Goal: Task Accomplishment & Management: Manage account settings

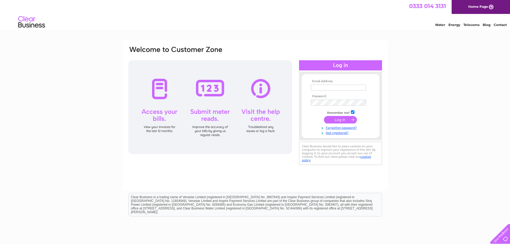
type input "[EMAIL_ADDRESS][DOMAIN_NAME]"
click at [347, 118] on input "submit" at bounding box center [340, 119] width 33 height 7
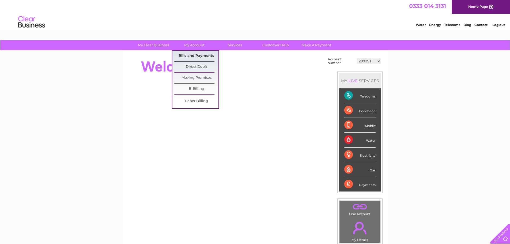
click at [196, 56] on link "Bills and Payments" at bounding box center [196, 56] width 44 height 11
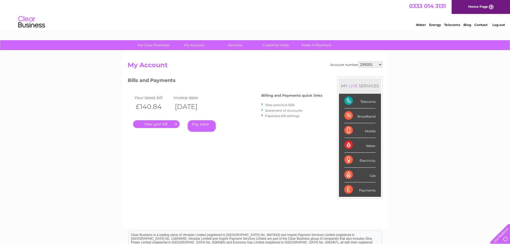
click at [158, 124] on link "." at bounding box center [156, 124] width 47 height 8
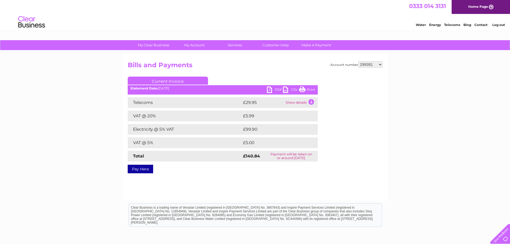
click at [271, 91] on link "PDF" at bounding box center [275, 91] width 16 height 8
click at [381, 63] on select "299391 299395 318977 378624 382461 412768 414717 415972 415978 416485 416487 41…" at bounding box center [370, 64] width 24 height 6
select select "299395"
click at [358, 61] on select "299391 299395 318977 378624 382461 412768 414717 415972 415978 416485 416487 41…" at bounding box center [370, 64] width 24 height 6
click at [271, 88] on link "PDF" at bounding box center [275, 91] width 16 height 8
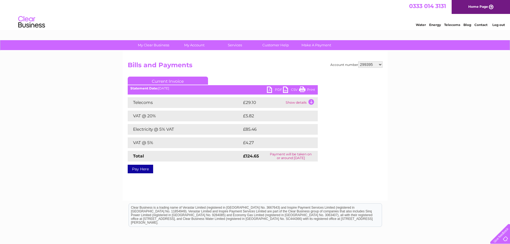
click at [382, 64] on select "299391 299395 318977 378624 382461 412768 414717 415972 415978 416485 416487 41…" at bounding box center [370, 64] width 24 height 6
select select "318977"
click at [358, 61] on select "299391 299395 318977 378624 382461 412768 414717 415972 415978 416485 416487 41…" at bounding box center [370, 64] width 24 height 6
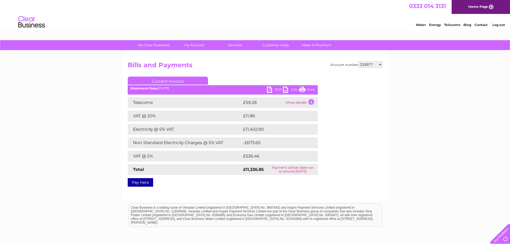
click at [268, 89] on link "PDF" at bounding box center [275, 91] width 16 height 8
click at [382, 64] on select "299391 299395 318977 378624 382461 412768 414717 415972 415978 416485 416487 41…" at bounding box center [370, 64] width 24 height 6
select select "378624"
click at [358, 61] on select "299391 299395 318977 378624 382461 412768 414717 415972 415978 416485 416487 41…" at bounding box center [370, 64] width 24 height 6
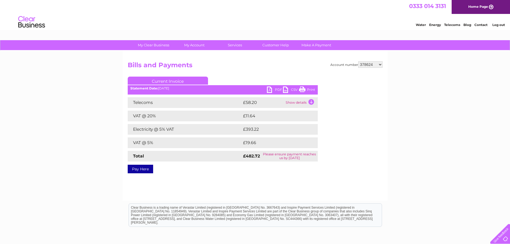
click at [268, 88] on link "PDF" at bounding box center [275, 91] width 16 height 8
click at [380, 63] on select "299391 299395 318977 378624 382461 412768 414717 415972 415978 416485 416487 41…" at bounding box center [370, 64] width 24 height 6
select select "382461"
click at [358, 61] on select "299391 299395 318977 378624 382461 412768 414717 415972 415978 416485 416487 41…" at bounding box center [370, 64] width 24 height 6
click at [270, 89] on link "PDF" at bounding box center [275, 91] width 16 height 8
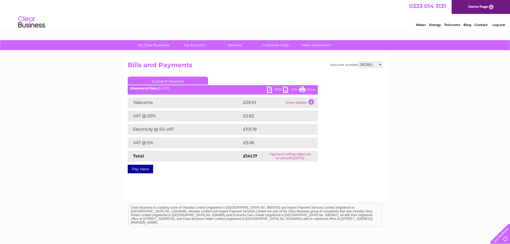
click at [380, 64] on select "299391 299395 318977 378624 382461 412768 414717 415972 415978 416485 416487 41…" at bounding box center [370, 64] width 24 height 6
select select "412768"
click at [358, 61] on select "299391 299395 318977 378624 382461 412768 414717 415972 415978 416485 416487 41…" at bounding box center [370, 64] width 24 height 6
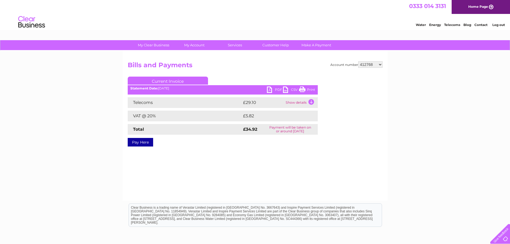
click at [270, 91] on link "PDF" at bounding box center [275, 91] width 16 height 8
click at [379, 64] on select "299391 299395 318977 378624 382461 412768 414717 415972 415978 416485 416487 41…" at bounding box center [370, 64] width 24 height 6
select select "414717"
click at [358, 61] on select "299391 299395 318977 378624 382461 412768 414717 415972 415978 416485 416487 41…" at bounding box center [370, 64] width 24 height 6
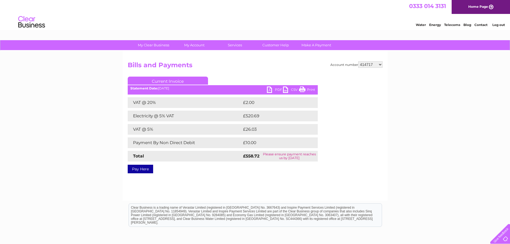
click at [270, 90] on link "PDF" at bounding box center [275, 91] width 16 height 8
click at [381, 63] on select "299391 299395 318977 378624 382461 412768 414717 415972 415978 416485 416487 41…" at bounding box center [370, 64] width 24 height 6
select select "415972"
click at [358, 61] on select "299391 299395 318977 378624 382461 412768 414717 415972 415978 416485 416487 41…" at bounding box center [370, 64] width 24 height 6
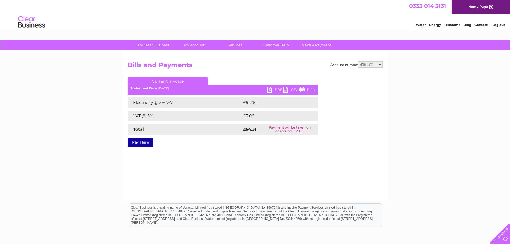
click at [270, 89] on link "PDF" at bounding box center [275, 91] width 16 height 8
click at [379, 64] on select "299391 299395 318977 378624 382461 412768 414717 415972 415978 416485 416487 41…" at bounding box center [370, 64] width 24 height 6
select select "415978"
click at [358, 61] on select "299391 299395 318977 378624 382461 412768 414717 415972 415978 416485 416487 41…" at bounding box center [370, 64] width 24 height 6
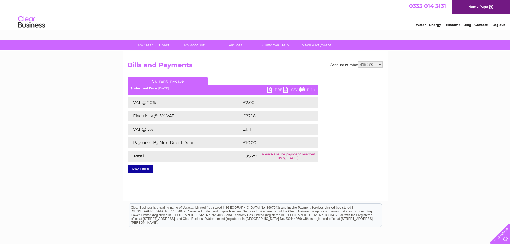
click at [269, 90] on link "PDF" at bounding box center [275, 91] width 16 height 8
click at [382, 64] on select "299391 299395 318977 378624 382461 412768 414717 415972 415978 416485 416487 41…" at bounding box center [370, 64] width 24 height 6
select select "416485"
click at [358, 61] on select "299391 299395 318977 378624 382461 412768 414717 415972 415978 416485 416487 41…" at bounding box center [370, 64] width 24 height 6
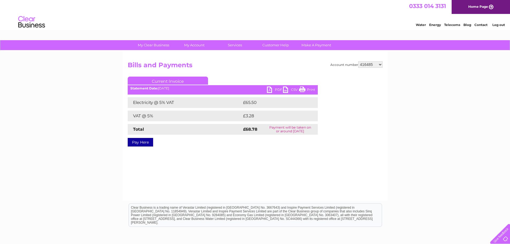
click at [270, 87] on link "PDF" at bounding box center [275, 91] width 16 height 8
click at [381, 64] on select "299391 299395 318977 378624 382461 412768 414717 415972 415978 416485 416487 41…" at bounding box center [370, 64] width 24 height 6
select select "416487"
click at [358, 61] on select "299391 299395 318977 378624 382461 412768 414717 415972 415978 416485 416487 41…" at bounding box center [370, 64] width 24 height 6
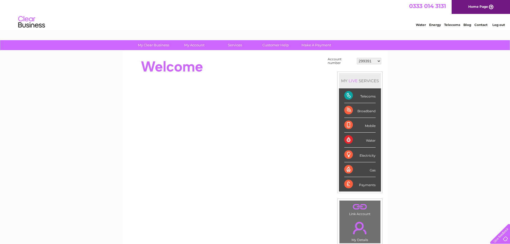
click at [379, 61] on select "299391 299395 318977 378624 382461 412768 414717 415972 415978 416485 416487 41…" at bounding box center [369, 61] width 24 height 6
select select "416487"
click at [357, 58] on select "299391 299395 318977 378624 382461 412768 414717 415972 415978 416485 416487 41…" at bounding box center [369, 61] width 24 height 6
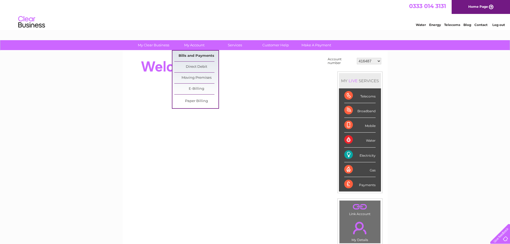
click at [191, 53] on link "Bills and Payments" at bounding box center [196, 56] width 44 height 11
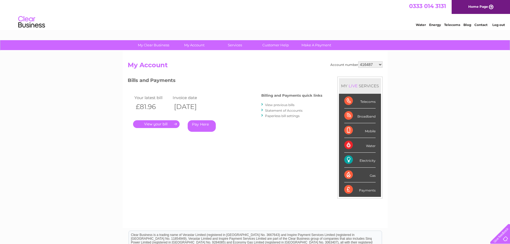
click at [162, 124] on link "." at bounding box center [156, 124] width 47 height 8
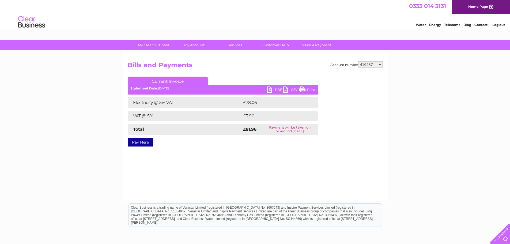
click at [269, 89] on link "PDF" at bounding box center [275, 91] width 16 height 8
click at [380, 64] on select "299391 299395 318977 378624 382461 412768 414717 415972 415978 416485 416487 41…" at bounding box center [370, 64] width 24 height 6
select select "417391"
click at [358, 61] on select "299391 299395 318977 378624 382461 412768 414717 415972 415978 416485 416487 41…" at bounding box center [370, 64] width 24 height 6
click at [269, 90] on link "PDF" at bounding box center [275, 91] width 16 height 8
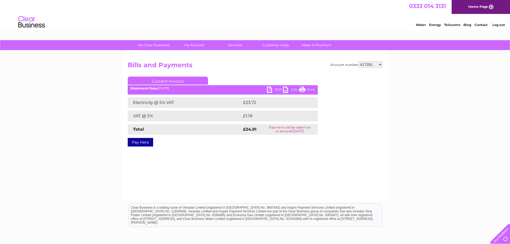
click at [381, 63] on select "299391 299395 318977 378624 382461 412768 414717 415972 415978 416485 416487 41…" at bounding box center [370, 64] width 24 height 6
select select "417417"
click at [358, 61] on select "299391 299395 318977 378624 382461 412768 414717 415972 415978 416485 416487 41…" at bounding box center [370, 64] width 24 height 6
click at [272, 90] on link "PDF" at bounding box center [275, 91] width 16 height 8
click at [380, 64] on select "299391 299395 318977 378624 382461 412768 414717 415972 415978 416485 416487 41…" at bounding box center [370, 64] width 24 height 6
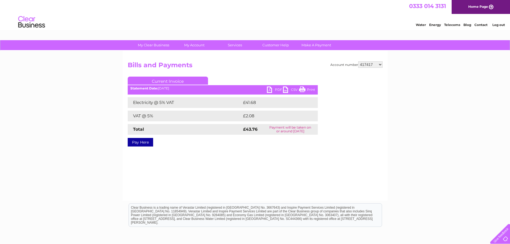
select select "417419"
click at [358, 61] on select "299391 299395 318977 378624 382461 412768 414717 415972 415978 416485 416487 41…" at bounding box center [370, 64] width 24 height 6
click at [269, 90] on link "PDF" at bounding box center [275, 91] width 16 height 8
click at [381, 64] on select "299391 299395 318977 378624 382461 412768 414717 415972 415978 416485 416487 41…" at bounding box center [370, 64] width 24 height 6
select select "417865"
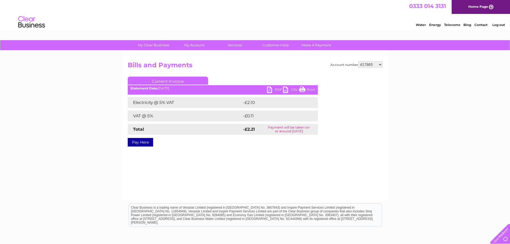
click at [358, 61] on select "299391 299395 318977 378624 382461 412768 414717 415972 415978 416485 416487 41…" at bounding box center [370, 64] width 24 height 6
click at [269, 91] on link "PDF" at bounding box center [275, 91] width 16 height 8
click at [382, 63] on select "299391 299395 318977 378624 382461 412768 414717 415972 415978 416485 416487 41…" at bounding box center [370, 64] width 24 height 6
select select "420523"
click at [358, 61] on select "299391 299395 318977 378624 382461 412768 414717 415972 415978 416485 416487 41…" at bounding box center [370, 64] width 24 height 6
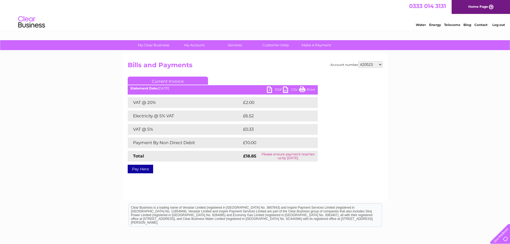
click at [272, 89] on link "PDF" at bounding box center [275, 91] width 16 height 8
click at [381, 65] on select "299391 299395 318977 378624 382461 412768 414717 415972 415978 416485 416487 41…" at bounding box center [370, 64] width 24 height 6
select select "420586"
click at [358, 61] on select "299391 299395 318977 378624 382461 412768 414717 415972 415978 416485 416487 41…" at bounding box center [370, 64] width 24 height 6
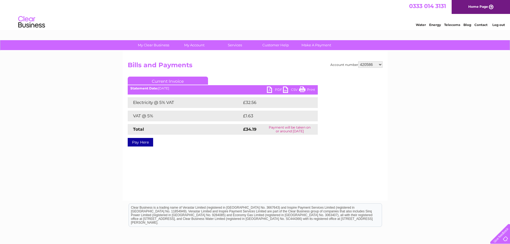
click at [269, 90] on link "PDF" at bounding box center [275, 91] width 16 height 8
click at [380, 63] on select "299391 299395 318977 378624 382461 412768 414717 415972 415978 416485 416487 41…" at bounding box center [370, 64] width 24 height 6
select select "424738"
click at [358, 61] on select "299391 299395 318977 378624 382461 412768 414717 415972 415978 416485 416487 41…" at bounding box center [370, 64] width 24 height 6
click at [270, 90] on link "PDF" at bounding box center [275, 91] width 16 height 8
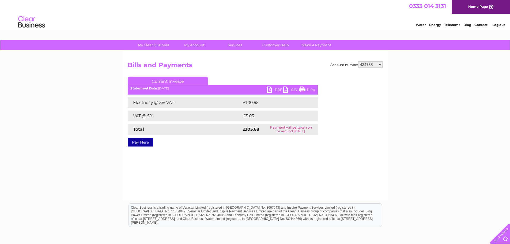
click at [381, 64] on select "299391 299395 318977 378624 382461 412768 414717 415972 415978 416485 416487 41…" at bounding box center [370, 64] width 24 height 6
select select "424745"
click at [358, 61] on select "299391 299395 318977 378624 382461 412768 414717 415972 415978 416485 416487 41…" at bounding box center [370, 64] width 24 height 6
click at [271, 90] on link "PDF" at bounding box center [275, 91] width 16 height 8
click at [382, 63] on select "299391 299395 318977 378624 382461 412768 414717 415972 415978 416485 416487 41…" at bounding box center [370, 64] width 24 height 6
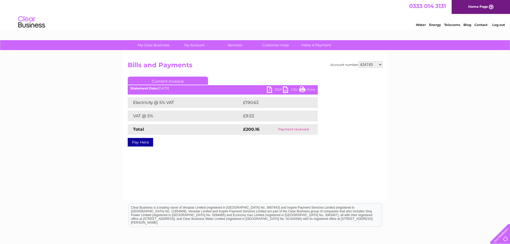
select select "424751"
click at [358, 61] on select "299391 299395 318977 378624 382461 412768 414717 415972 415978 416485 416487 41…" at bounding box center [370, 64] width 24 height 6
click at [267, 91] on link "PDF" at bounding box center [275, 91] width 16 height 8
click at [380, 65] on select "299391 299395 318977 378624 382461 412768 414717 415972 415978 416485 416487 41…" at bounding box center [370, 64] width 24 height 6
select select "437340"
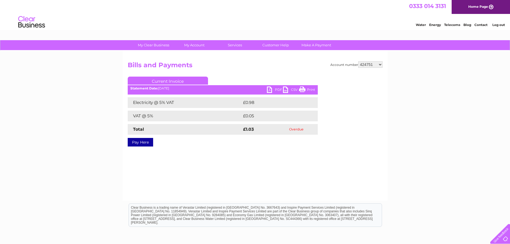
click at [358, 61] on select "299391 299395 318977 378624 382461 412768 414717 415972 415978 416485 416487 41…" at bounding box center [370, 64] width 24 height 6
click at [269, 89] on link "PDF" at bounding box center [275, 91] width 16 height 8
click at [381, 64] on select "299391 299395 318977 378624 382461 412768 414717 415972 415978 416485 416487 41…" at bounding box center [370, 64] width 24 height 6
select select "437957"
click at [358, 61] on select "299391 299395 318977 378624 382461 412768 414717 415972 415978 416485 416487 41…" at bounding box center [370, 64] width 24 height 6
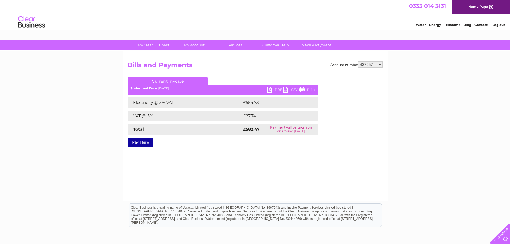
click at [269, 92] on link "PDF" at bounding box center [275, 91] width 16 height 8
click at [382, 65] on select "299391 299395 318977 378624 382461 412768 414717 415972 415978 416485 416487 41…" at bounding box center [370, 64] width 24 height 6
select select "439113"
click at [358, 61] on select "299391 299395 318977 378624 382461 412768 414717 415972 415978 416485 416487 41…" at bounding box center [370, 64] width 24 height 6
click at [270, 91] on link "PDF" at bounding box center [275, 91] width 16 height 8
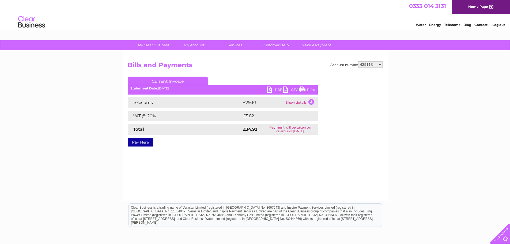
click at [379, 66] on select "299391 299395 318977 378624 382461 412768 414717 415972 415978 416485 416487 41…" at bounding box center [370, 64] width 24 height 6
select select "439859"
click at [358, 61] on select "299391 299395 318977 378624 382461 412768 414717 415972 415978 416485 416487 41…" at bounding box center [370, 64] width 24 height 6
click at [270, 90] on link "PDF" at bounding box center [275, 91] width 16 height 8
click at [381, 65] on select "299391 299395 318977 378624 382461 412768 414717 415972 415978 416485 416487 41…" at bounding box center [370, 64] width 24 height 6
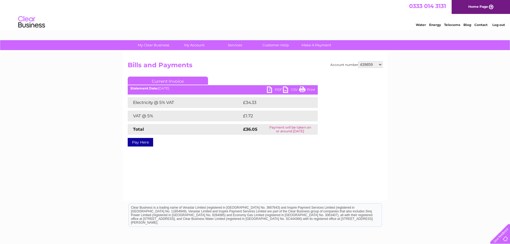
select select "439863"
click at [358, 61] on select "299391 299395 318977 378624 382461 412768 414717 415972 415978 416485 416487 41…" at bounding box center [370, 64] width 24 height 6
click at [269, 92] on link "PDF" at bounding box center [275, 91] width 16 height 8
click at [380, 64] on select "299391 299395 318977 378624 382461 412768 414717 415972 415978 416485 416487 41…" at bounding box center [370, 64] width 24 height 6
select select "439865"
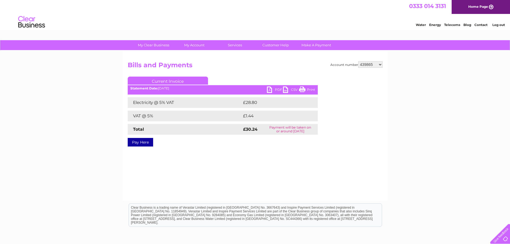
click at [358, 61] on select "299391 299395 318977 378624 382461 412768 414717 415972 415978 416485 416487 41…" at bounding box center [370, 64] width 24 height 6
click at [268, 90] on link "PDF" at bounding box center [275, 91] width 16 height 8
click at [380, 65] on select "299391 299395 318977 378624 382461 412768 414717 415972 415978 416485 416487 41…" at bounding box center [370, 64] width 24 height 6
select select "441757"
click at [358, 61] on select "299391 299395 318977 378624 382461 412768 414717 415972 415978 416485 416487 41…" at bounding box center [370, 64] width 24 height 6
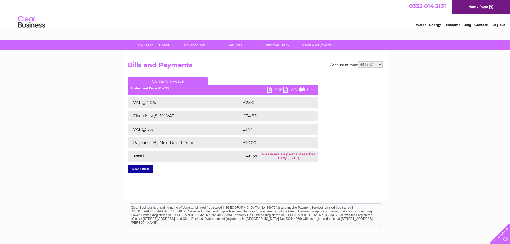
click at [269, 88] on link "PDF" at bounding box center [275, 91] width 16 height 8
click at [382, 63] on select "299391 299395 318977 378624 382461 412768 414717 415972 415978 416485 416487 41…" at bounding box center [370, 64] width 24 height 6
select select "441761"
click at [358, 61] on select "299391 299395 318977 378624 382461 412768 414717 415972 415978 416485 416487 41…" at bounding box center [370, 64] width 24 height 6
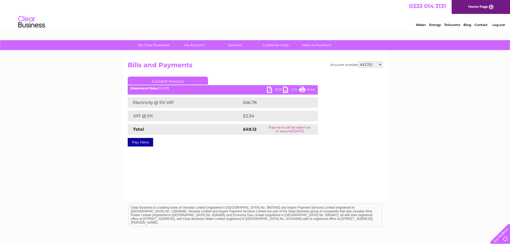
click at [265, 87] on ul "Current Invoice" at bounding box center [223, 82] width 190 height 10
click at [270, 89] on link "PDF" at bounding box center [275, 91] width 16 height 8
click at [382, 63] on select "299391 299395 318977 378624 382461 412768 414717 415972 415978 416485 416487 41…" at bounding box center [370, 64] width 24 height 6
select select "441762"
click at [358, 61] on select "299391 299395 318977 378624 382461 412768 414717 415972 415978 416485 416487 41…" at bounding box center [370, 64] width 24 height 6
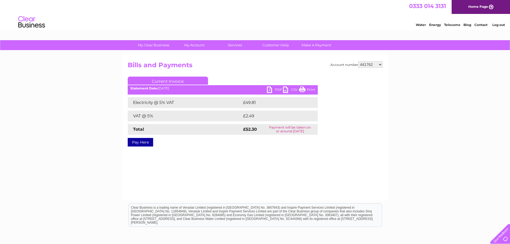
click at [271, 90] on link "PDF" at bounding box center [275, 91] width 16 height 8
click at [382, 63] on select "299391 299395 318977 378624 382461 412768 414717 415972 415978 416485 416487 41…" at bounding box center [370, 64] width 24 height 6
select select "441763"
click at [358, 61] on select "299391 299395 318977 378624 382461 412768 414717 415972 415978 416485 416487 41…" at bounding box center [370, 64] width 24 height 6
click at [272, 89] on link "PDF" at bounding box center [275, 91] width 16 height 8
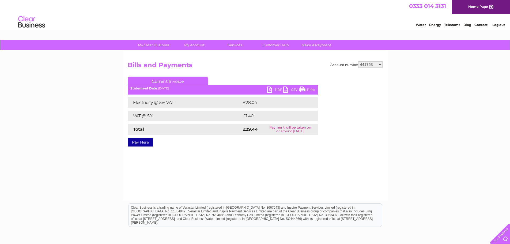
click at [381, 64] on select "299391 299395 318977 378624 382461 412768 414717 415972 415978 416485 416487 41…" at bounding box center [370, 64] width 24 height 6
select select "441764"
click at [358, 61] on select "299391 299395 318977 378624 382461 412768 414717 415972 415978 416485 416487 41…" at bounding box center [370, 64] width 24 height 6
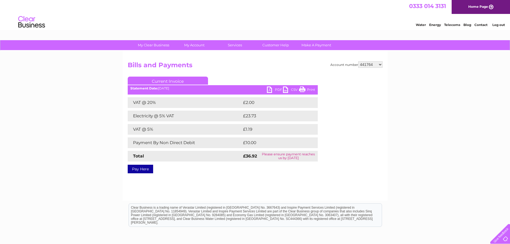
click at [270, 89] on link "PDF" at bounding box center [275, 91] width 16 height 8
click at [382, 65] on select "299391 299395 318977 378624 382461 412768 414717 415972 415978 416485 416487 41…" at bounding box center [370, 64] width 24 height 6
select select "442967"
click at [358, 61] on select "299391 299395 318977 378624 382461 412768 414717 415972 415978 416485 416487 41…" at bounding box center [370, 64] width 24 height 6
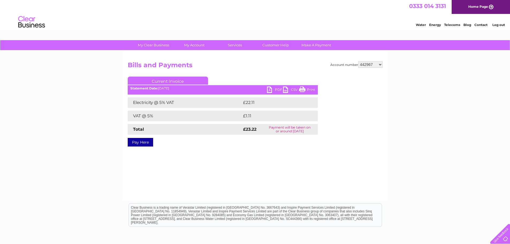
click at [271, 91] on link "PDF" at bounding box center [275, 91] width 16 height 8
click at [269, 89] on link "PDF" at bounding box center [275, 91] width 16 height 8
click at [381, 65] on select "299391 299395 318977 378624 382461 412768 414717 415972 415978 416485 416487 41…" at bounding box center [370, 64] width 24 height 6
select select "442969"
click at [358, 61] on select "299391 299395 318977 378624 382461 412768 414717 415972 415978 416485 416487 41…" at bounding box center [370, 64] width 24 height 6
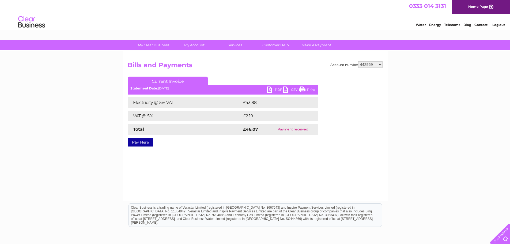
click at [270, 91] on link "PDF" at bounding box center [275, 91] width 16 height 8
click at [272, 89] on link "PDF" at bounding box center [275, 91] width 16 height 8
click at [380, 64] on select "299391 299395 318977 378624 382461 412768 414717 415972 415978 416485 416487 41…" at bounding box center [370, 64] width 24 height 6
select select "442970"
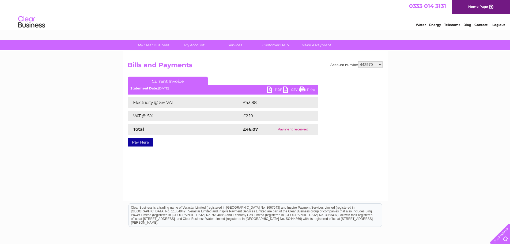
click at [358, 61] on select "299391 299395 318977 378624 382461 412768 414717 415972 415978 416485 416487 41…" at bounding box center [370, 64] width 24 height 6
click at [270, 89] on link "PDF" at bounding box center [275, 91] width 16 height 8
click at [380, 63] on select "299391 299395 318977 378624 382461 412768 414717 415972 415978 416485 416487 41…" at bounding box center [370, 64] width 24 height 6
select select "442975"
click at [358, 61] on select "299391 299395 318977 378624 382461 412768 414717 415972 415978 416485 416487 41…" at bounding box center [370, 64] width 24 height 6
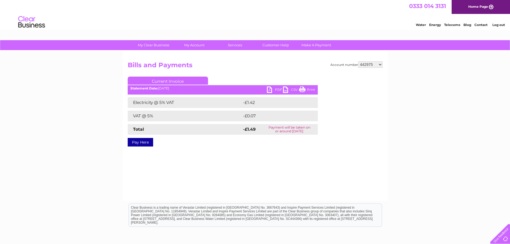
click at [269, 91] on link "PDF" at bounding box center [275, 91] width 16 height 8
click at [381, 65] on select "299391 299395 318977 378624 382461 412768 414717 415972 415978 416485 416487 41…" at bounding box center [370, 64] width 24 height 6
select select "445091"
click at [358, 61] on select "299391 299395 318977 378624 382461 412768 414717 415972 415978 416485 416487 41…" at bounding box center [370, 64] width 24 height 6
click at [270, 91] on link "PDF" at bounding box center [275, 91] width 16 height 8
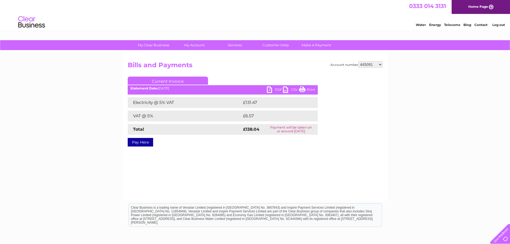
click at [382, 64] on select "299391 299395 318977 378624 382461 412768 414717 415972 415978 416485 416487 41…" at bounding box center [370, 64] width 24 height 6
select select "446322"
click at [358, 61] on select "299391 299395 318977 378624 382461 412768 414717 415972 415978 416485 416487 41…" at bounding box center [370, 64] width 24 height 6
click at [269, 87] on link "PDF" at bounding box center [275, 91] width 16 height 8
click at [380, 64] on select "299391 299395 318977 378624 382461 412768 414717 415972 415978 416485 416487 41…" at bounding box center [370, 64] width 24 height 6
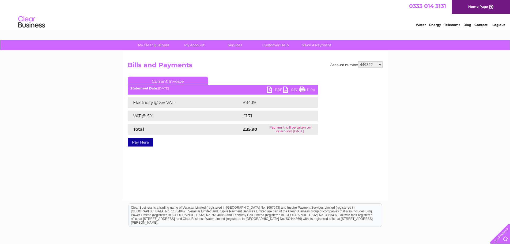
select select "446401"
click at [358, 61] on select "299391 299395 318977 378624 382461 412768 414717 415972 415978 416485 416487 41…" at bounding box center [370, 64] width 24 height 6
click at [272, 90] on link "PDF" at bounding box center [275, 91] width 16 height 8
click at [382, 64] on select "299391 299395 318977 378624 382461 412768 414717 415972 415978 416485 416487 41…" at bounding box center [370, 64] width 24 height 6
select select "448471"
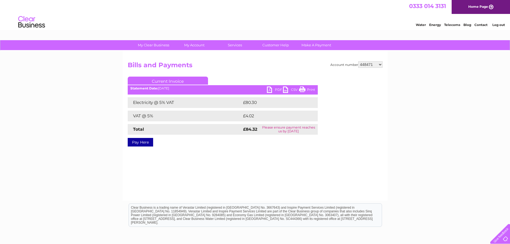
click at [358, 61] on select "299391 299395 318977 378624 382461 412768 414717 415972 415978 416485 416487 41…" at bounding box center [370, 64] width 24 height 6
click at [270, 89] on link "PDF" at bounding box center [275, 91] width 16 height 8
click at [380, 63] on select "299391 299395 318977 378624 382461 412768 414717 415972 415978 416485 416487 41…" at bounding box center [370, 64] width 24 height 6
select select "448605"
click at [358, 61] on select "299391 299395 318977 378624 382461 412768 414717 415972 415978 416485 416487 41…" at bounding box center [370, 64] width 24 height 6
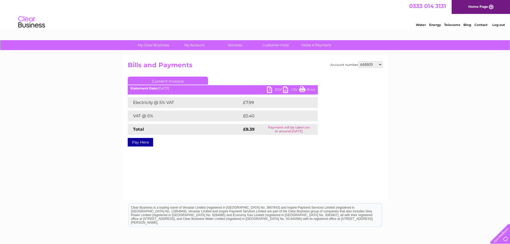
click at [270, 90] on link "PDF" at bounding box center [275, 91] width 16 height 8
click at [380, 63] on select "299391 299395 318977 378624 382461 412768 414717 415972 415978 416485 416487 41…" at bounding box center [370, 64] width 24 height 6
select select "449828"
click at [358, 61] on select "299391 299395 318977 378624 382461 412768 414717 415972 415978 416485 416487 41…" at bounding box center [370, 64] width 24 height 6
click at [271, 90] on link "PDF" at bounding box center [275, 91] width 16 height 8
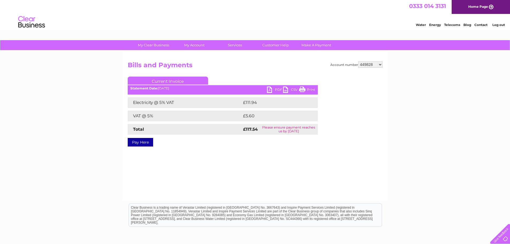
click at [381, 65] on select "299391 299395 318977 378624 382461 412768 414717 415972 415978 416485 416487 41…" at bounding box center [370, 64] width 24 height 6
select select "450157"
click at [358, 61] on select "299391 299395 318977 378624 382461 412768 414717 415972 415978 416485 416487 41…" at bounding box center [370, 64] width 24 height 6
click at [269, 89] on link "PDF" at bounding box center [275, 91] width 16 height 8
click at [380, 65] on select "299391 299395 318977 378624 382461 412768 414717 415972 415978 416485 416487 41…" at bounding box center [370, 64] width 24 height 6
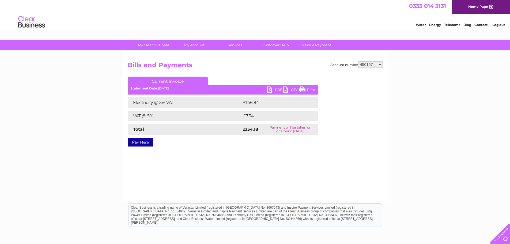
select select "450708"
click at [358, 61] on select "299391 299395 318977 378624 382461 412768 414717 415972 415978 416485 416487 41…" at bounding box center [370, 64] width 24 height 6
click at [268, 90] on link "PDF" at bounding box center [275, 91] width 16 height 8
click at [381, 62] on select "299391 299395 318977 378624 382461 412768 414717 415972 415978 416485 416487 41…" at bounding box center [370, 64] width 24 height 6
select select "450924"
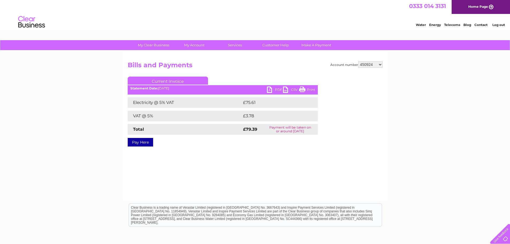
click at [358, 61] on select "299391 299395 318977 378624 382461 412768 414717 415972 415978 416485 416487 41…" at bounding box center [370, 64] width 24 height 6
click at [270, 88] on link "PDF" at bounding box center [275, 91] width 16 height 8
drag, startPoint x: 381, startPoint y: 64, endPoint x: 379, endPoint y: 3, distance: 61.3
click at [381, 64] on select "299391 299395 318977 378624 382461 412768 414717 415972 415978 416485 416487 41…" at bounding box center [370, 64] width 24 height 6
select select "452696"
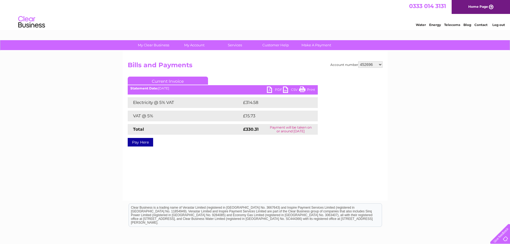
click at [358, 61] on select "299391 299395 318977 378624 382461 412768 414717 415972 415978 416485 416487 41…" at bounding box center [370, 64] width 24 height 6
click at [270, 91] on link "PDF" at bounding box center [275, 91] width 16 height 8
click at [381, 65] on select "299391 299395 318977 378624 382461 412768 414717 415972 415978 416485 416487 41…" at bounding box center [370, 64] width 24 height 6
select select "30271995"
click at [358, 61] on select "299391 299395 318977 378624 382461 412768 414717 415972 415978 416485 416487 41…" at bounding box center [370, 64] width 24 height 6
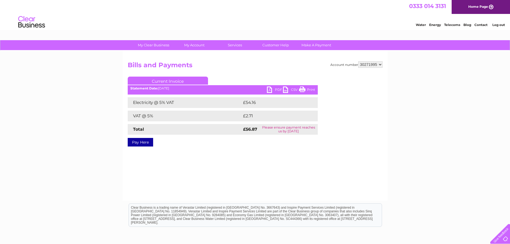
click at [269, 89] on link "PDF" at bounding box center [275, 91] width 16 height 8
click at [382, 65] on select "299391 299395 318977 378624 382461 412768 414717 415972 415978 416485 416487 41…" at bounding box center [370, 64] width 24 height 6
select select "30274093"
click at [358, 61] on select "299391 299395 318977 378624 382461 412768 414717 415972 415978 416485 416487 41…" at bounding box center [370, 64] width 24 height 6
click at [271, 91] on link "PDF" at bounding box center [275, 91] width 16 height 8
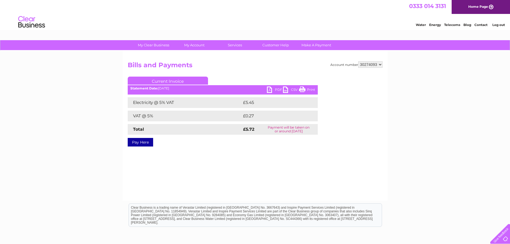
click at [382, 63] on select "299391 299395 318977 378624 382461 412768 414717 415972 415978 416485 416487 41…" at bounding box center [370, 64] width 24 height 6
select select "30274415"
click at [358, 61] on select "299391 299395 318977 378624 382461 412768 414717 415972 415978 416485 416487 41…" at bounding box center [370, 64] width 24 height 6
click at [272, 88] on link "PDF" at bounding box center [275, 91] width 16 height 8
click at [381, 65] on select "299391 299395 318977 378624 382461 412768 414717 415972 415978 416485 416487 41…" at bounding box center [370, 64] width 24 height 6
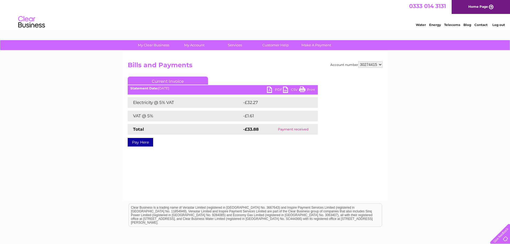
select select "30282685"
click at [358, 61] on select "299391 299395 318977 378624 382461 412768 414717 415972 415978 416485 416487 41…" at bounding box center [370, 64] width 24 height 6
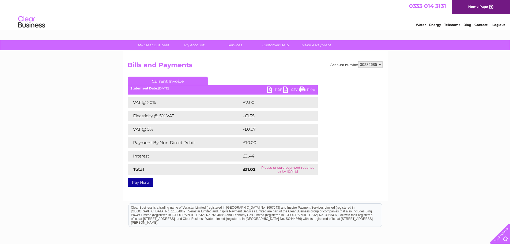
click at [271, 91] on link "PDF" at bounding box center [275, 91] width 16 height 8
click at [381, 63] on select "299391 299395 318977 378624 382461 412768 414717 415972 415978 416485 416487 41…" at bounding box center [370, 64] width 24 height 6
select select "30283451"
click at [358, 61] on select "299391 299395 318977 378624 382461 412768 414717 415972 415978 416485 416487 41…" at bounding box center [370, 64] width 24 height 6
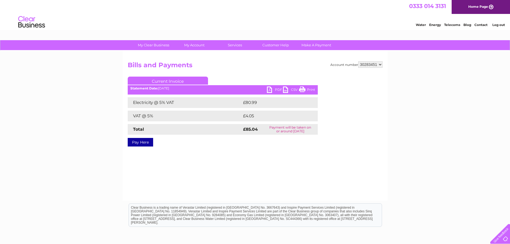
click at [271, 91] on link "PDF" at bounding box center [275, 91] width 16 height 8
click at [382, 64] on select "299391 299395 318977 378624 382461 412768 414717 415972 415978 416485 416487 41…" at bounding box center [370, 64] width 24 height 6
click at [383, 195] on div "Account number 299391 299395 318977 378624 382461 412768 414717 415972 415978 4…" at bounding box center [255, 126] width 265 height 150
click at [379, 64] on select "299391 299395 318977 378624 382461 412768 414717 415972 415978 416485 416487 41…" at bounding box center [370, 64] width 24 height 6
select select "30286775"
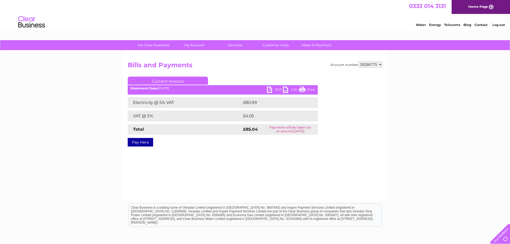
click at [358, 61] on select "299391 299395 318977 378624 382461 412768 414717 415972 415978 416485 416487 41…" at bounding box center [370, 64] width 24 height 6
click at [269, 90] on link "PDF" at bounding box center [275, 91] width 16 height 8
click at [381, 65] on select "299391 299395 318977 378624 382461 412768 414717 415972 415978 416485 416487 41…" at bounding box center [370, 64] width 24 height 6
select select "30290353"
click at [358, 61] on select "299391 299395 318977 378624 382461 412768 414717 415972 415978 416485 416487 41…" at bounding box center [370, 64] width 24 height 6
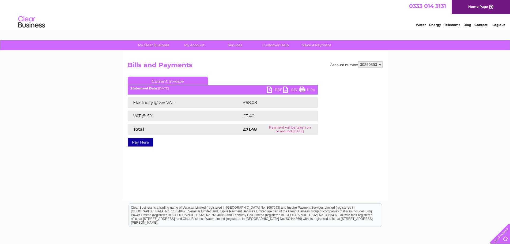
click at [269, 91] on link "PDF" at bounding box center [275, 91] width 16 height 8
drag, startPoint x: 382, startPoint y: 65, endPoint x: 385, endPoint y: 74, distance: 9.3
click at [382, 65] on select "299391 299395 318977 378624 382461 412768 414717 415972 415978 416485 416487 41…" at bounding box center [370, 64] width 24 height 6
select select "30313335"
click at [358, 61] on select "299391 299395 318977 378624 382461 412768 414717 415972 415978 416485 416487 41…" at bounding box center [370, 64] width 24 height 6
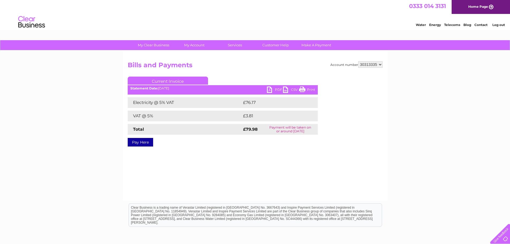
click at [270, 89] on link "PDF" at bounding box center [275, 91] width 16 height 8
click at [382, 64] on select "299391 299395 318977 378624 382461 412768 414717 415972 415978 416485 416487 41…" at bounding box center [370, 64] width 24 height 6
select select "30313337"
click at [358, 61] on select "299391 299395 318977 378624 382461 412768 414717 415972 415978 416485 416487 41…" at bounding box center [370, 64] width 24 height 6
click at [270, 89] on link "PDF" at bounding box center [275, 91] width 16 height 8
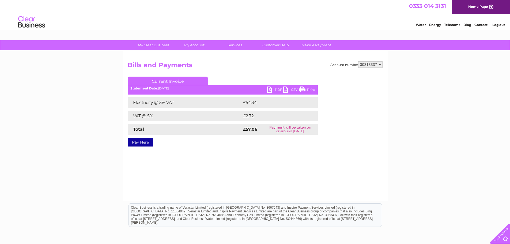
click at [381, 64] on select "299391 299395 318977 378624 382461 412768 414717 415972 415978 416485 416487 41…" at bounding box center [370, 64] width 24 height 6
select select "30313338"
click at [358, 61] on select "299391 299395 318977 378624 382461 412768 414717 415972 415978 416485 416487 41…" at bounding box center [370, 64] width 24 height 6
click at [270, 90] on link "PDF" at bounding box center [275, 91] width 16 height 8
click at [380, 64] on select "299391 299395 318977 378624 382461 412768 414717 415972 415978 416485 416487 41…" at bounding box center [370, 64] width 24 height 6
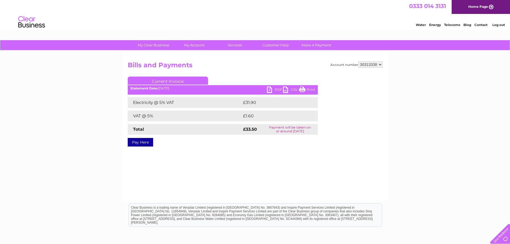
select select "30313340"
click at [358, 61] on select "299391 299395 318977 378624 382461 412768 414717 415972 415978 416485 416487 41…" at bounding box center [370, 64] width 24 height 6
click at [269, 90] on link "PDF" at bounding box center [275, 91] width 16 height 8
click at [380, 64] on select "299391 299395 318977 378624 382461 412768 414717 415972 415978 416485 416487 41…" at bounding box center [370, 64] width 24 height 6
select select "30313342"
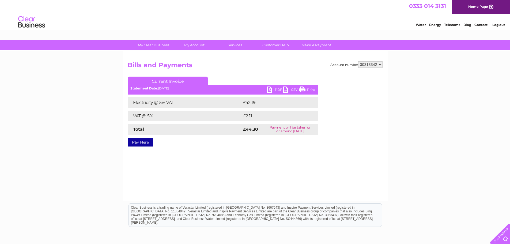
click at [358, 61] on select "299391 299395 318977 378624 382461 412768 414717 415972 415978 416485 416487 41…" at bounding box center [370, 64] width 24 height 6
click at [271, 88] on link "PDF" at bounding box center [275, 91] width 16 height 8
click at [382, 63] on select "299391 299395 318977 378624 382461 412768 414717 415972 415978 416485 416487 41…" at bounding box center [370, 64] width 24 height 6
select select "30313690"
click at [358, 61] on select "299391 299395 318977 378624 382461 412768 414717 415972 415978 416485 416487 41…" at bounding box center [370, 64] width 24 height 6
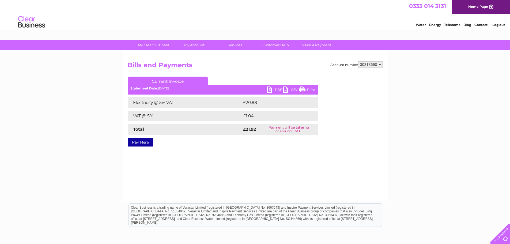
click at [269, 89] on link "PDF" at bounding box center [275, 91] width 16 height 8
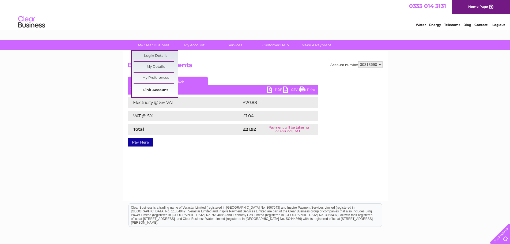
click at [151, 89] on link "Link Account" at bounding box center [156, 90] width 44 height 11
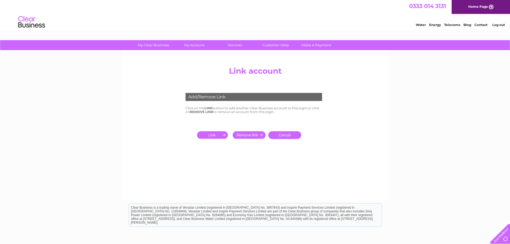
click at [245, 134] on input "submit" at bounding box center [249, 134] width 33 height 7
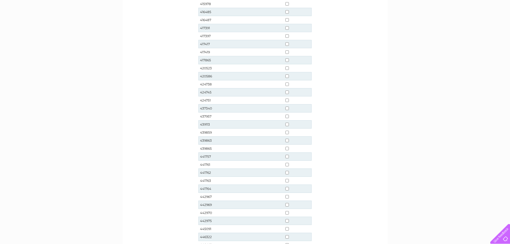
scroll to position [241, 0]
click at [286, 156] on input "checkbox" at bounding box center [286, 157] width 3 height 3
checkbox input "true"
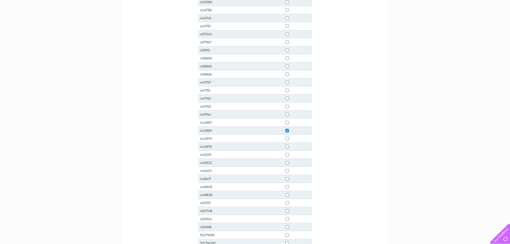
click at [288, 139] on input "checkbox" at bounding box center [286, 138] width 3 height 3
checkbox input "true"
click at [287, 170] on input "checkbox" at bounding box center [286, 170] width 3 height 3
checkbox input "true"
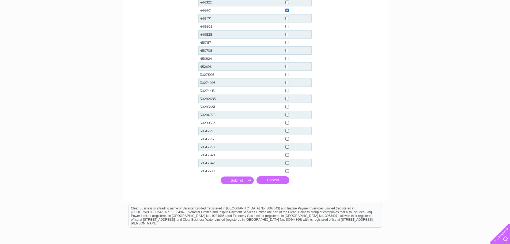
scroll to position [428, 0]
click at [287, 92] on input "checkbox" at bounding box center [286, 90] width 3 height 3
checkbox input "true"
click at [239, 180] on input "submit" at bounding box center [237, 180] width 33 height 7
